Goal: Navigation & Orientation: Find specific page/section

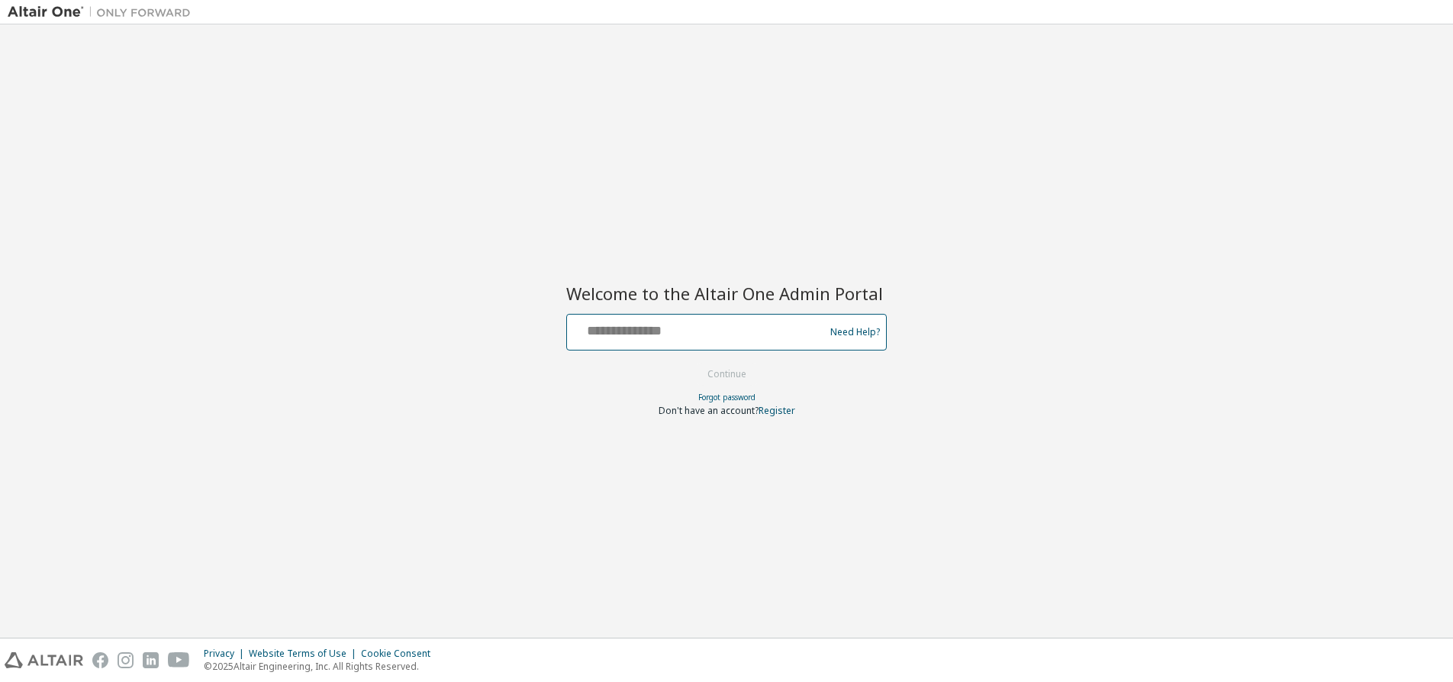
click at [707, 331] on input "text" at bounding box center [698, 329] width 250 height 22
type input "**********"
click at [741, 374] on button "Continue" at bounding box center [727, 374] width 71 height 23
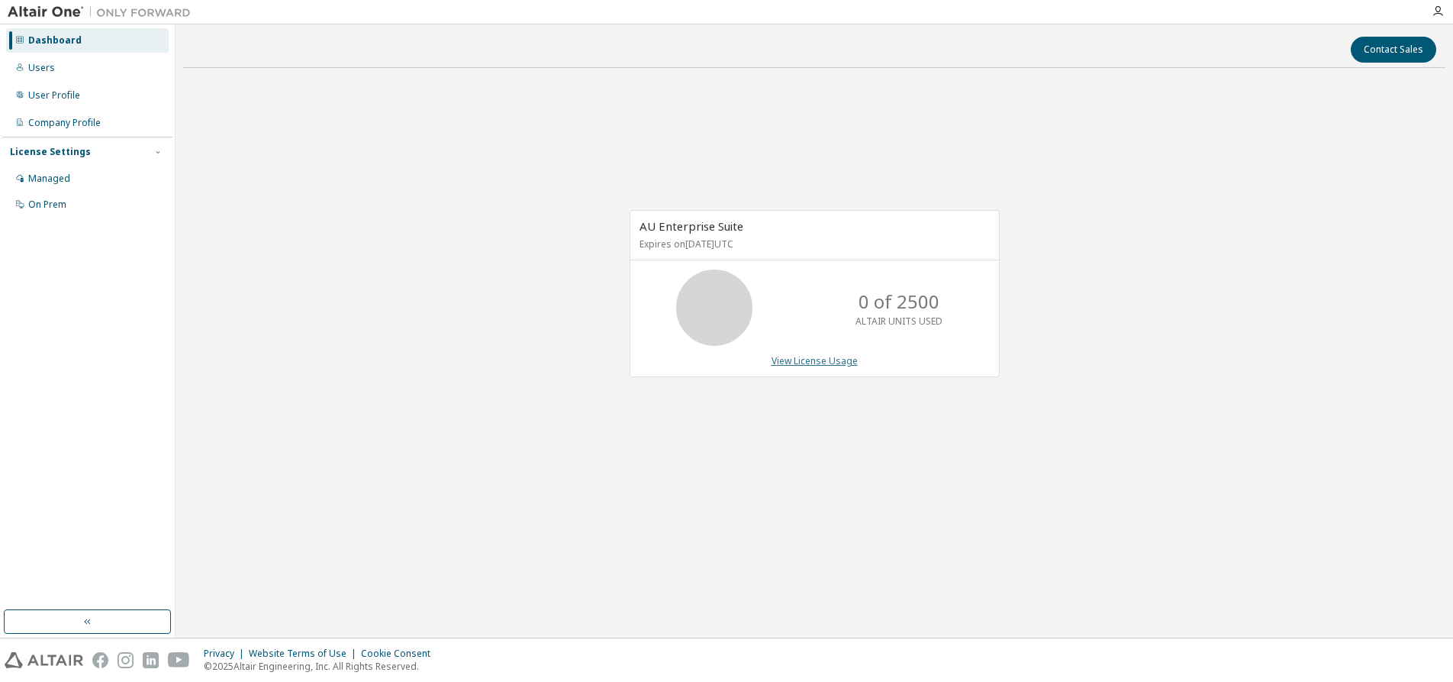
click at [829, 358] on link "View License Usage" at bounding box center [815, 360] width 86 height 13
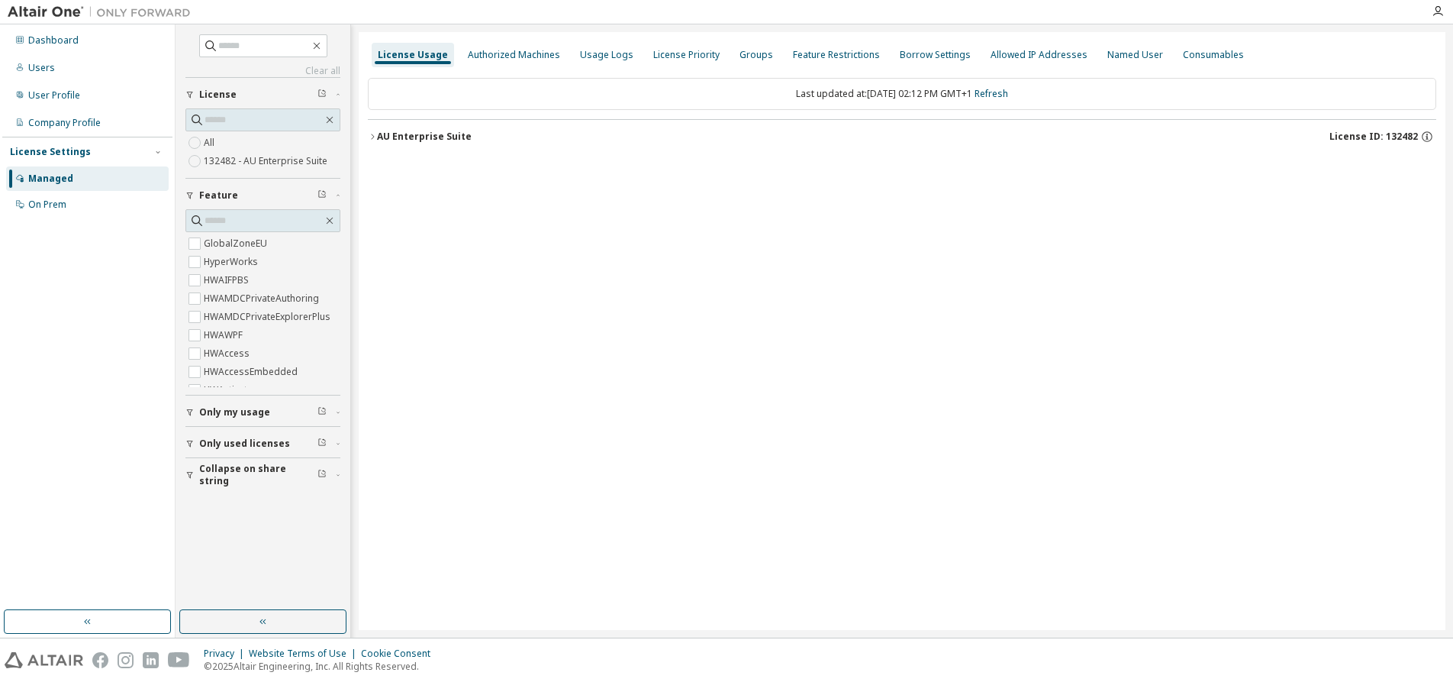
click at [370, 136] on icon "button" at bounding box center [372, 136] width 9 height 9
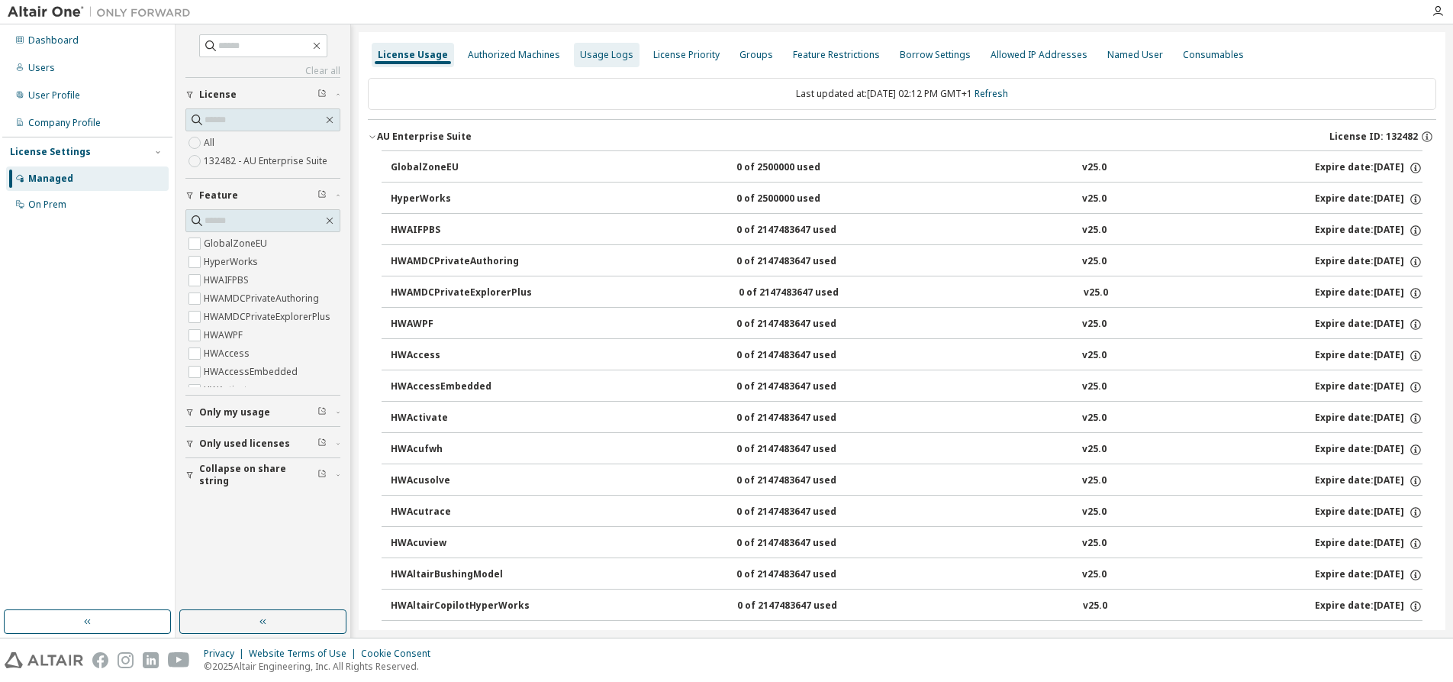
click at [593, 60] on div "Usage Logs" at bounding box center [606, 55] width 53 height 12
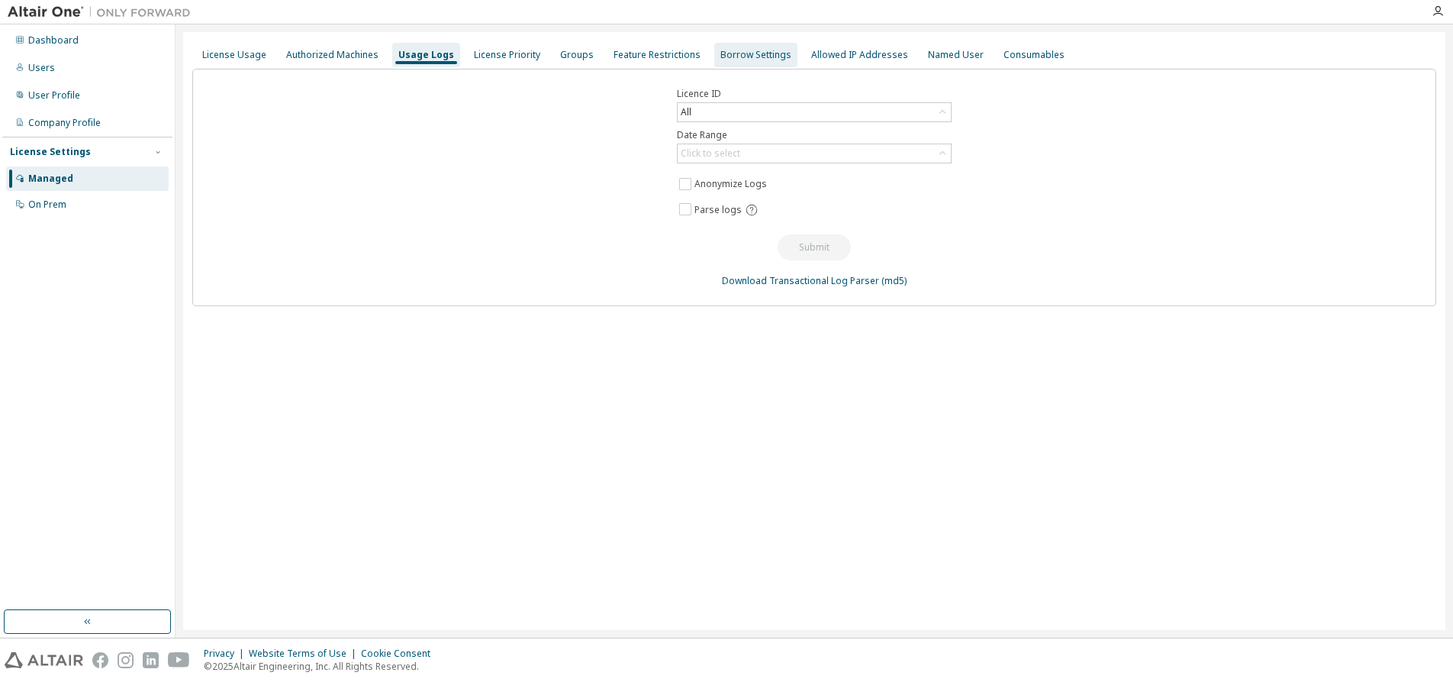
click at [733, 55] on div "Borrow Settings" at bounding box center [756, 55] width 71 height 12
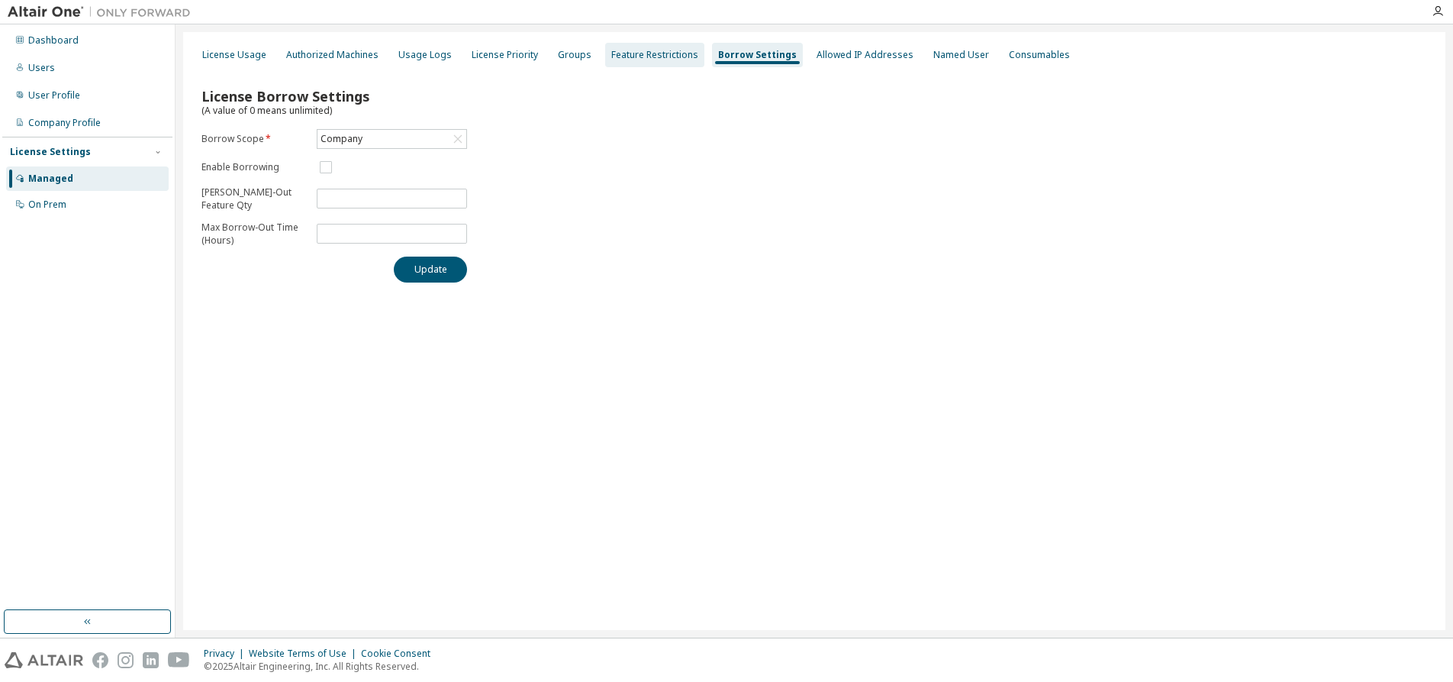
click at [646, 54] on div "Feature Restrictions" at bounding box center [654, 55] width 87 height 12
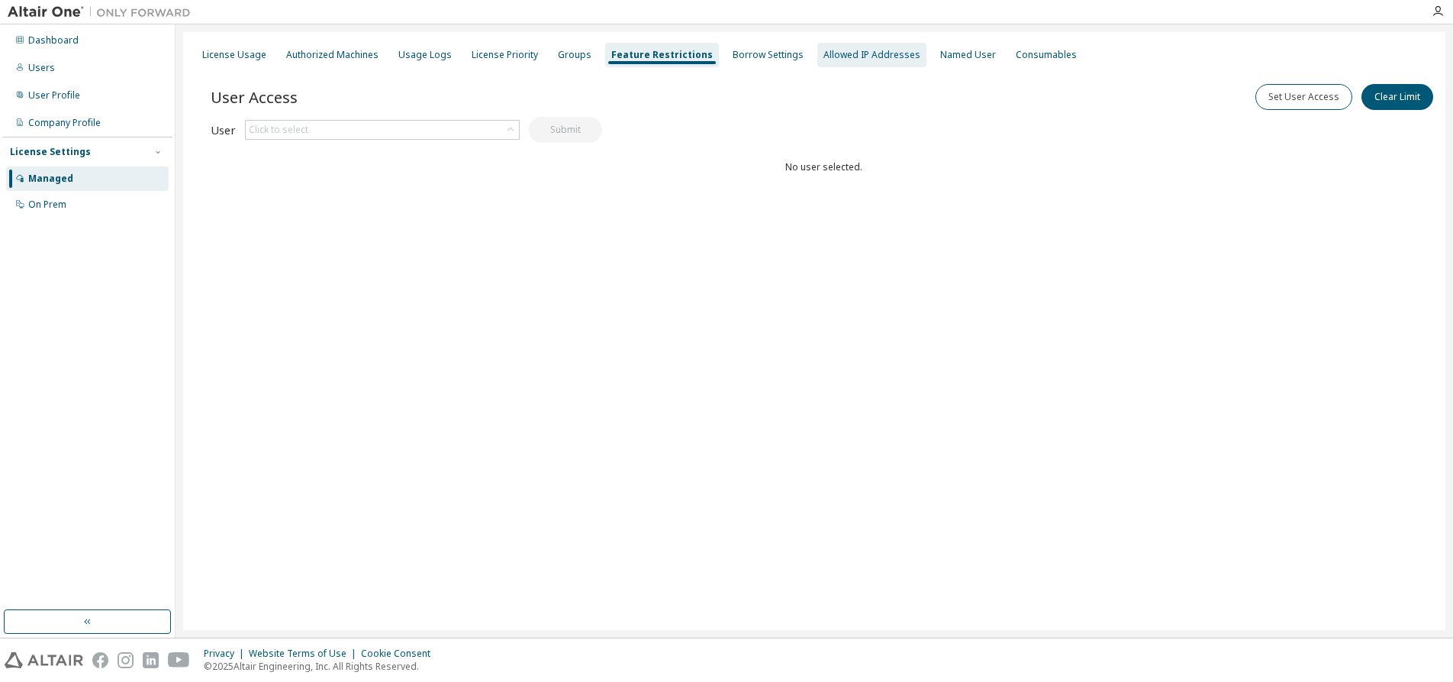
click at [853, 47] on div "Allowed IP Addresses" at bounding box center [872, 55] width 109 height 24
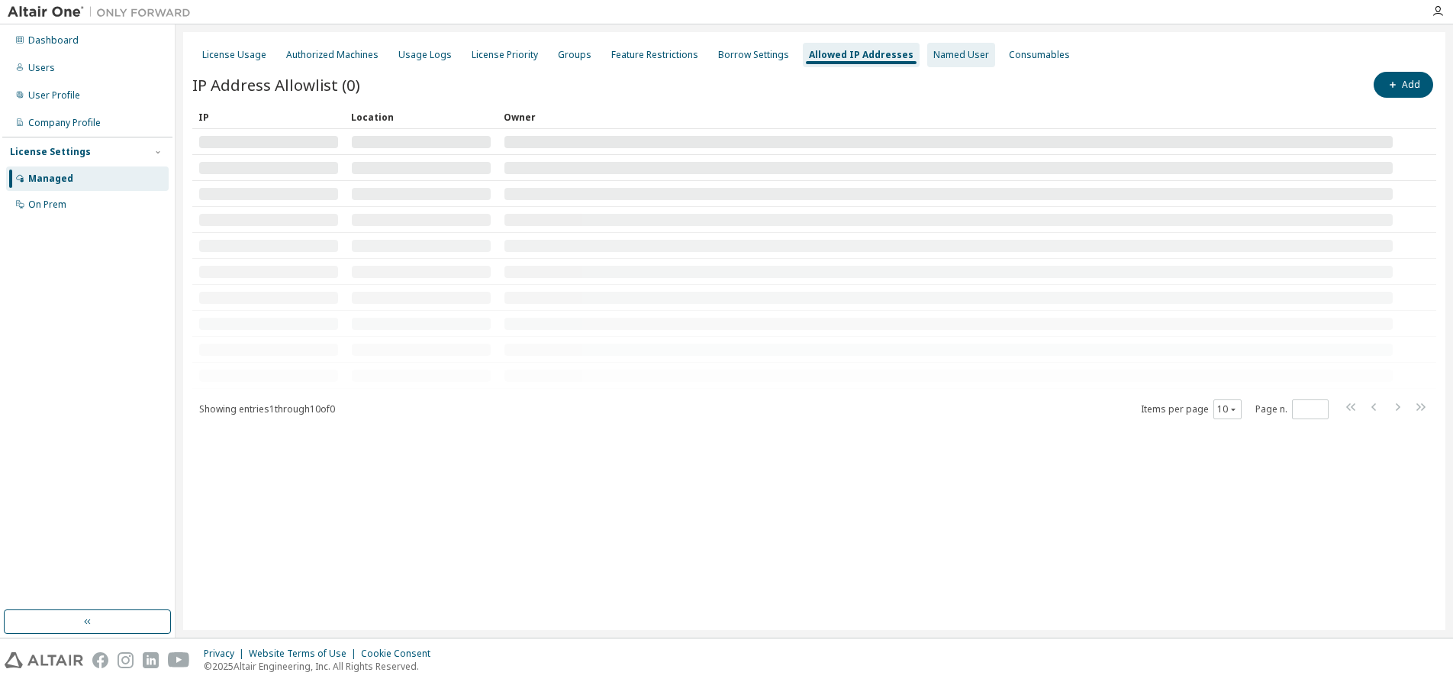
click at [951, 56] on div "Named User" at bounding box center [962, 55] width 56 height 12
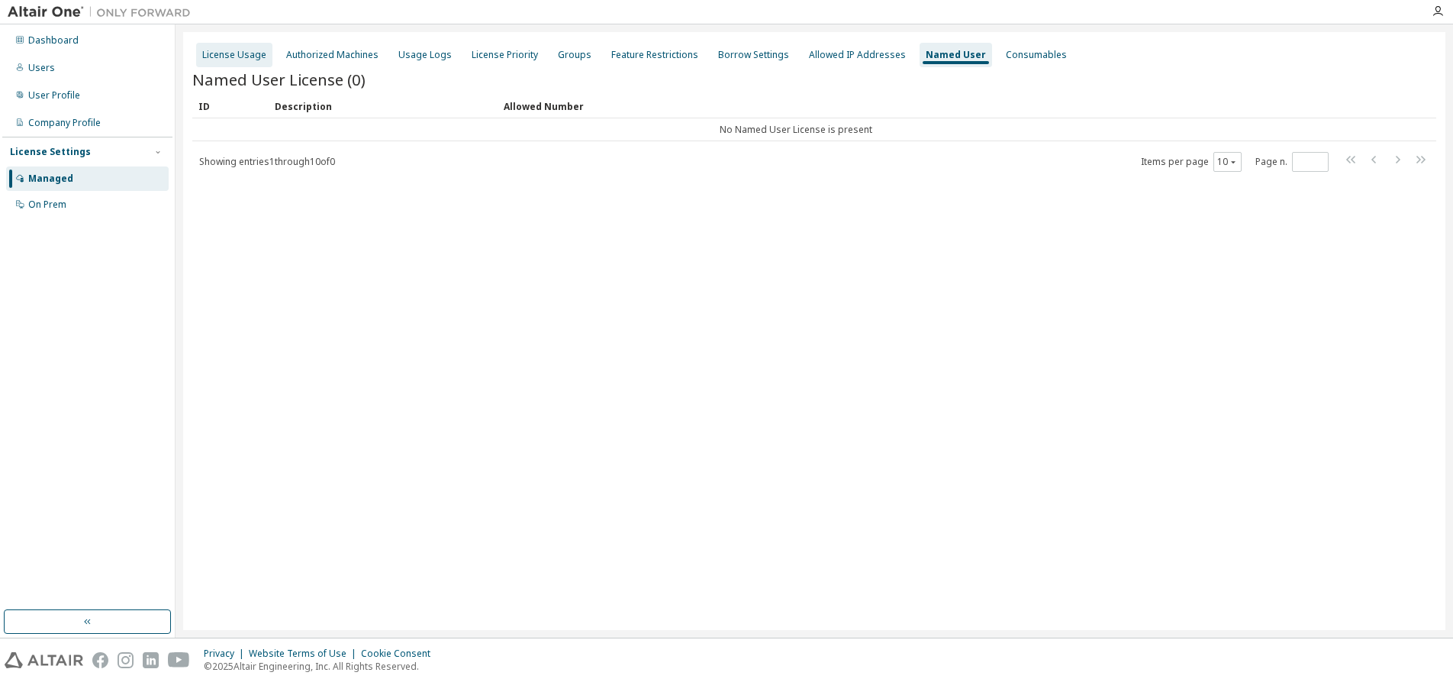
click at [255, 66] on div "License Usage" at bounding box center [234, 55] width 76 height 24
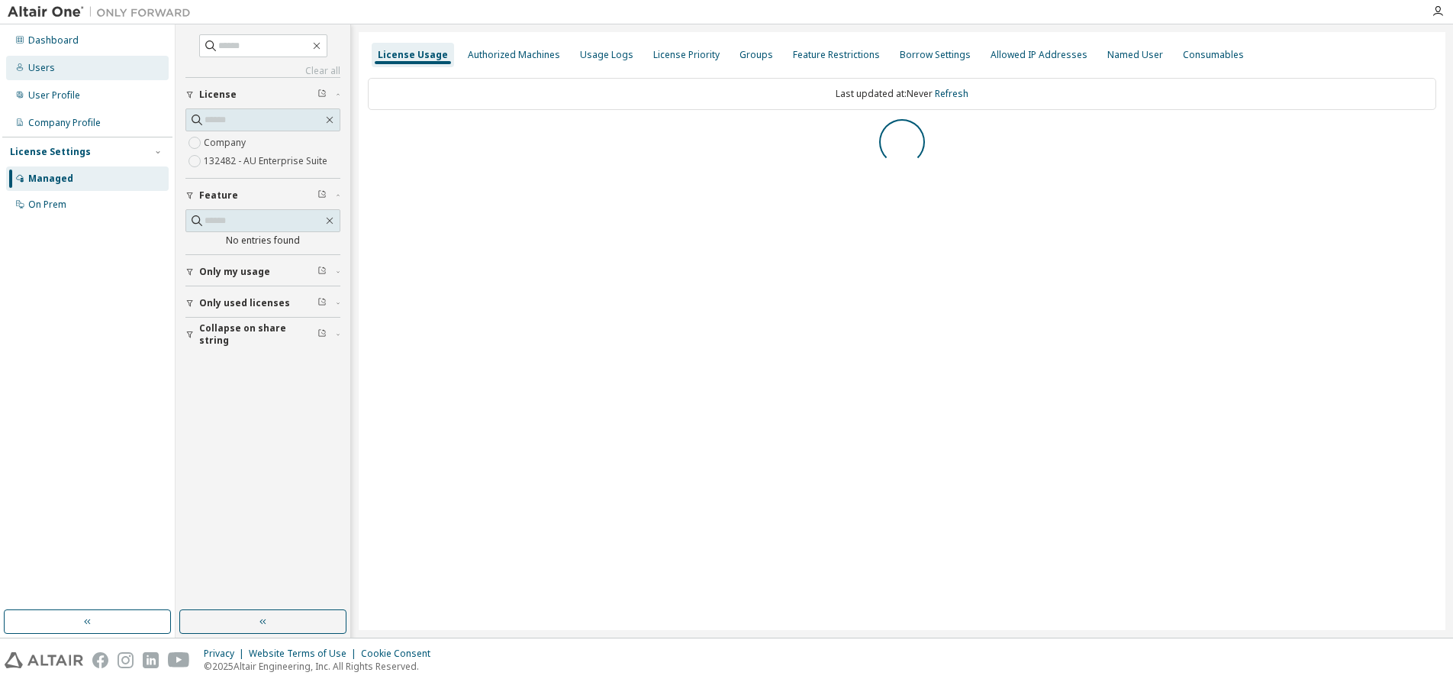
click at [37, 71] on div "Users" at bounding box center [41, 68] width 27 height 12
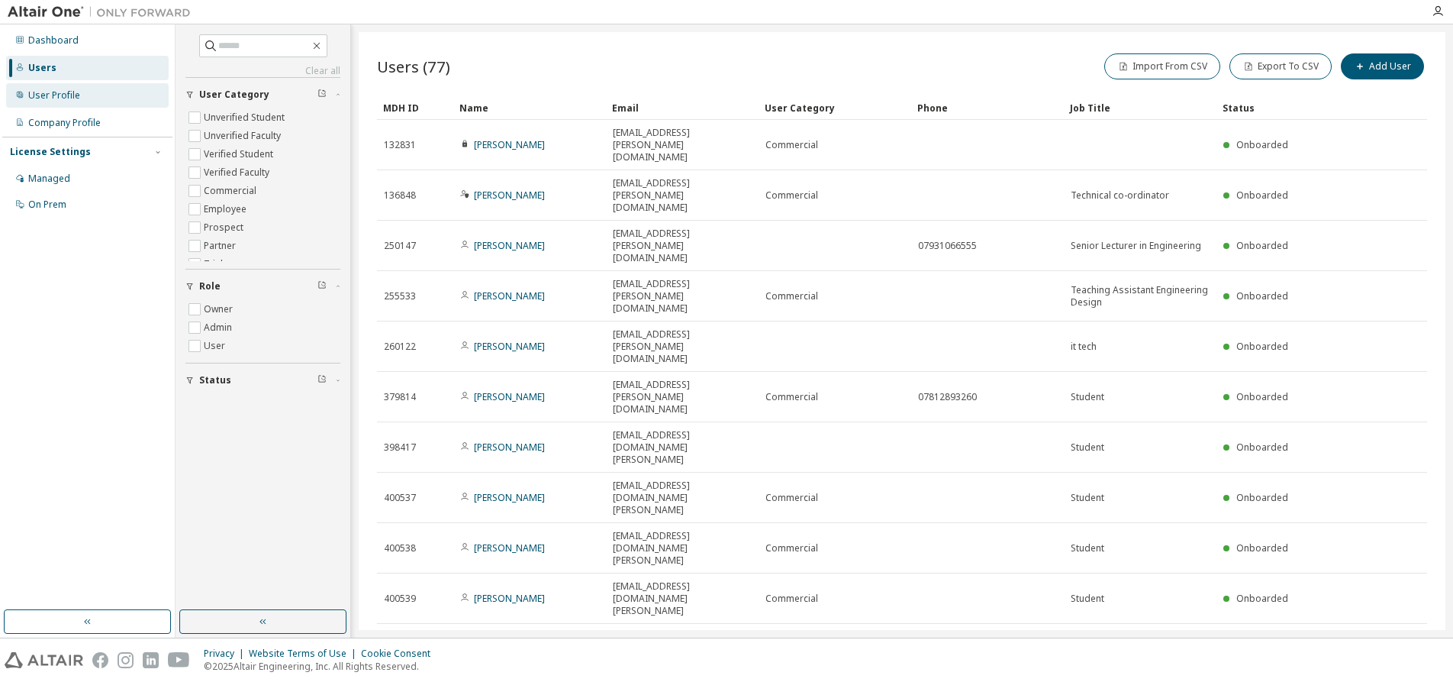
click at [68, 95] on div "User Profile" at bounding box center [54, 95] width 52 height 12
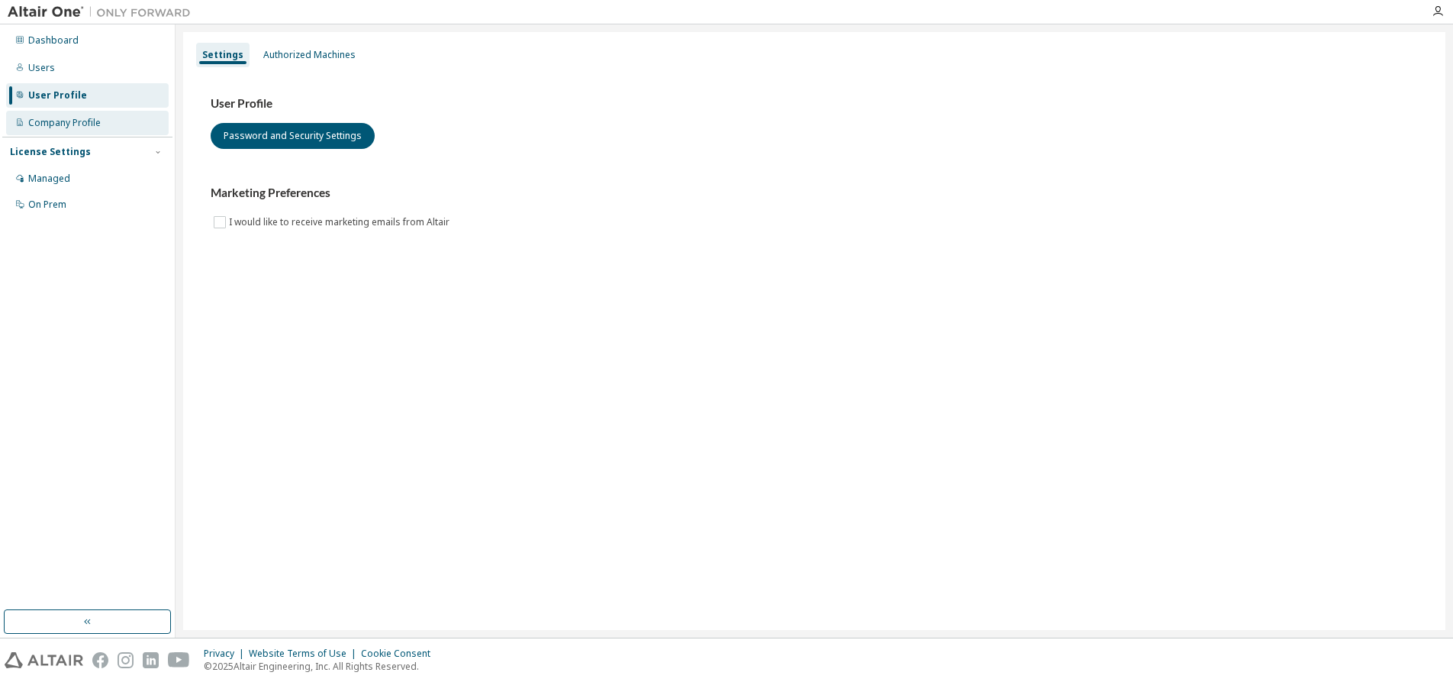
click at [56, 125] on div "Company Profile" at bounding box center [64, 123] width 73 height 12
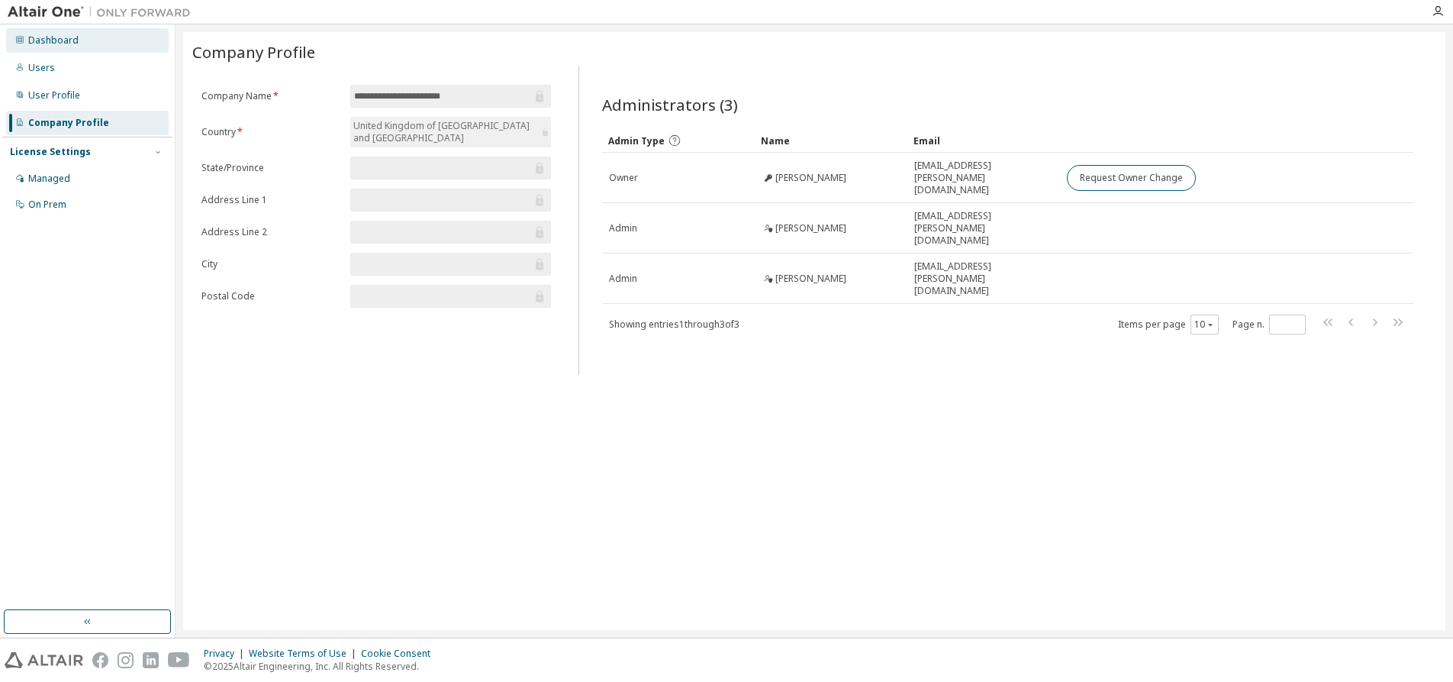
click at [50, 40] on div "Dashboard" at bounding box center [53, 40] width 50 height 12
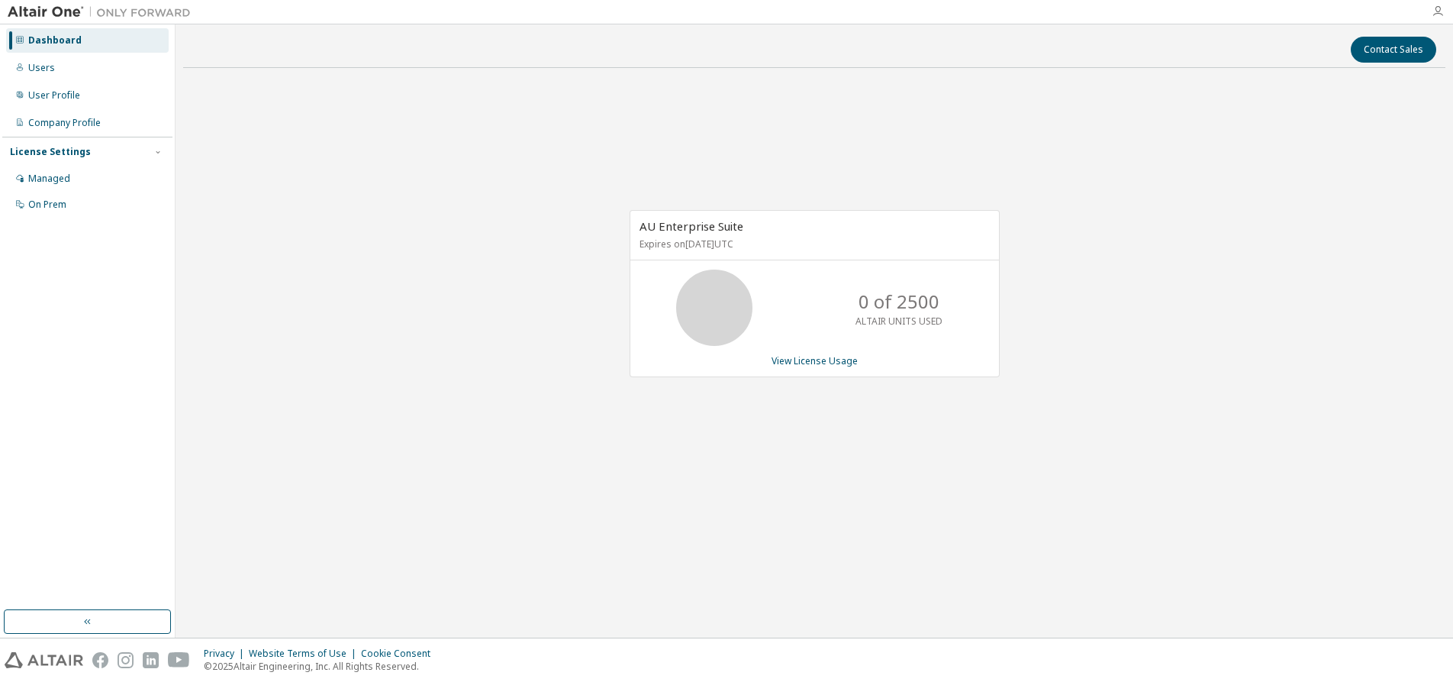
click at [1436, 12] on icon "button" at bounding box center [1438, 11] width 12 height 12
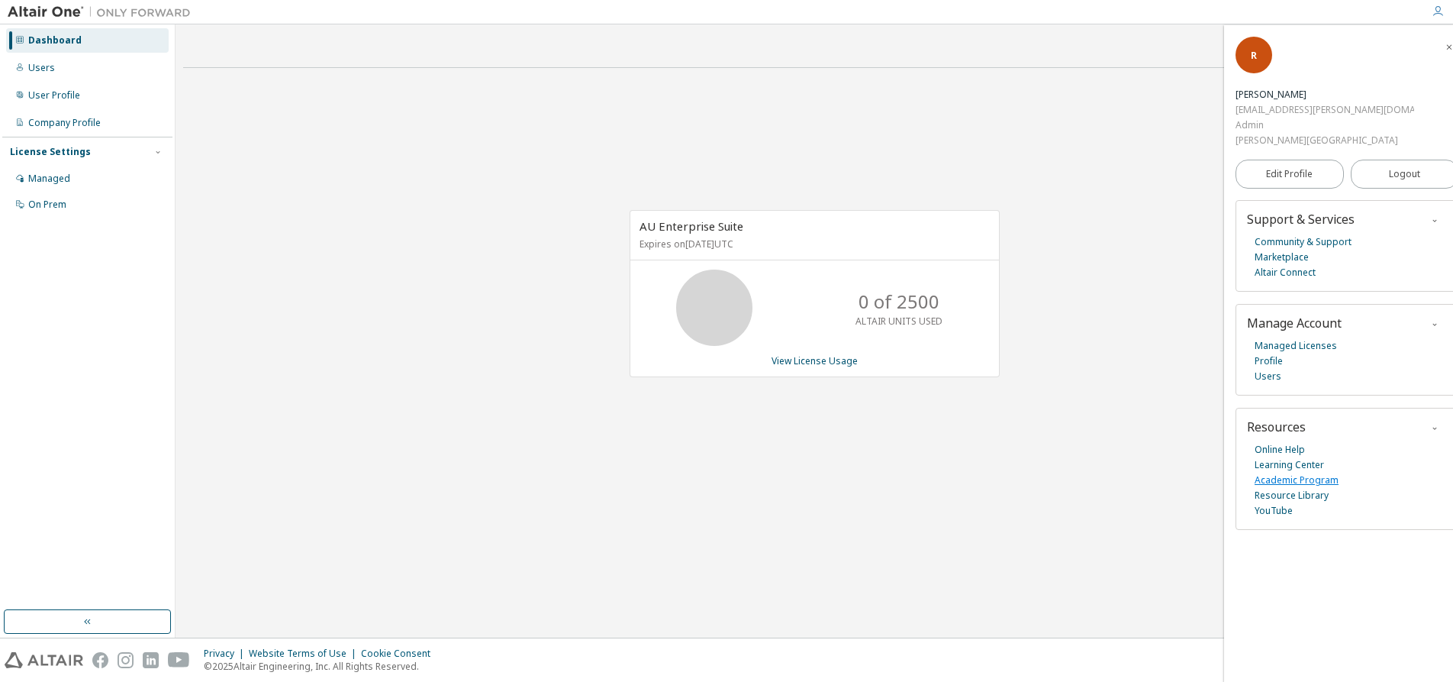
click at [1329, 472] on link "Academic Program" at bounding box center [1297, 479] width 84 height 15
